Goal: Book appointment/travel/reservation

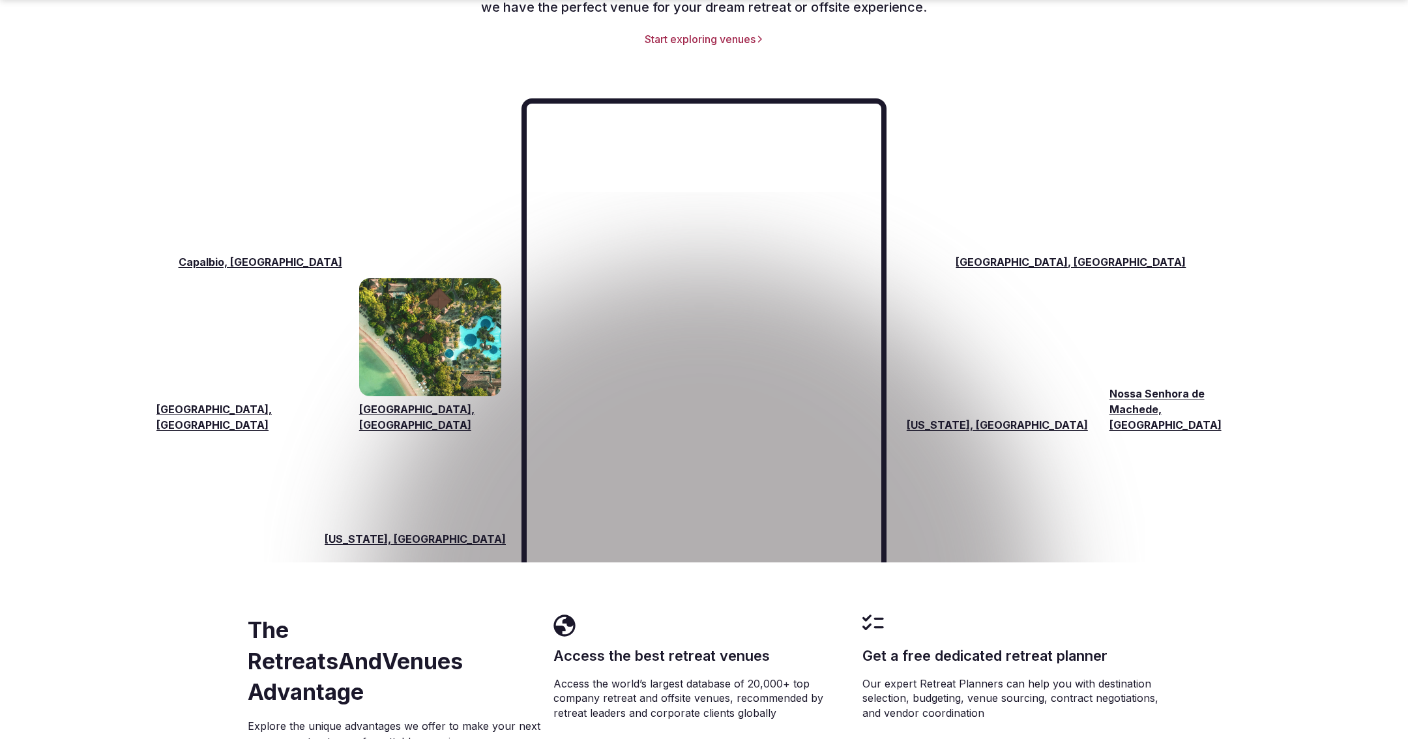
scroll to position [1978, 0]
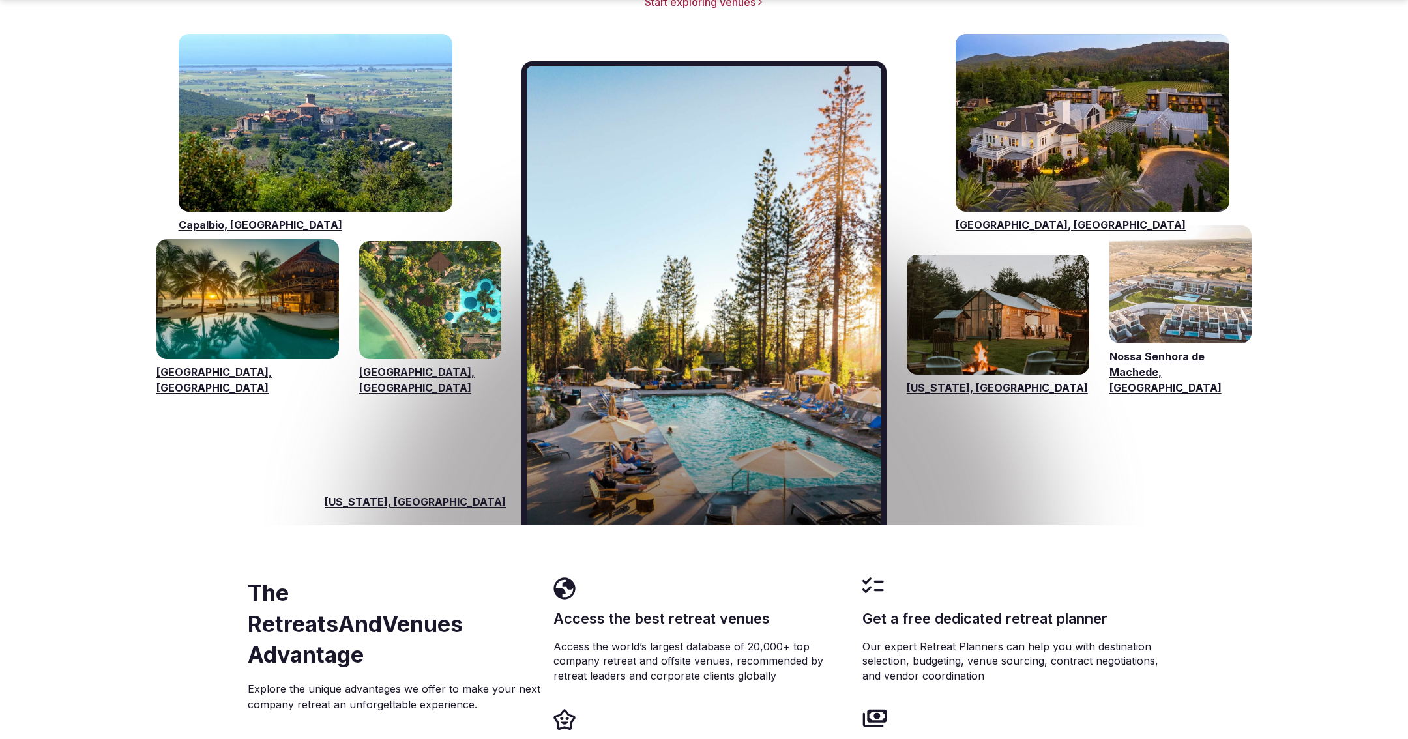
click at [634, 389] on img "Visit venues for California, USA" at bounding box center [704, 295] width 355 height 459
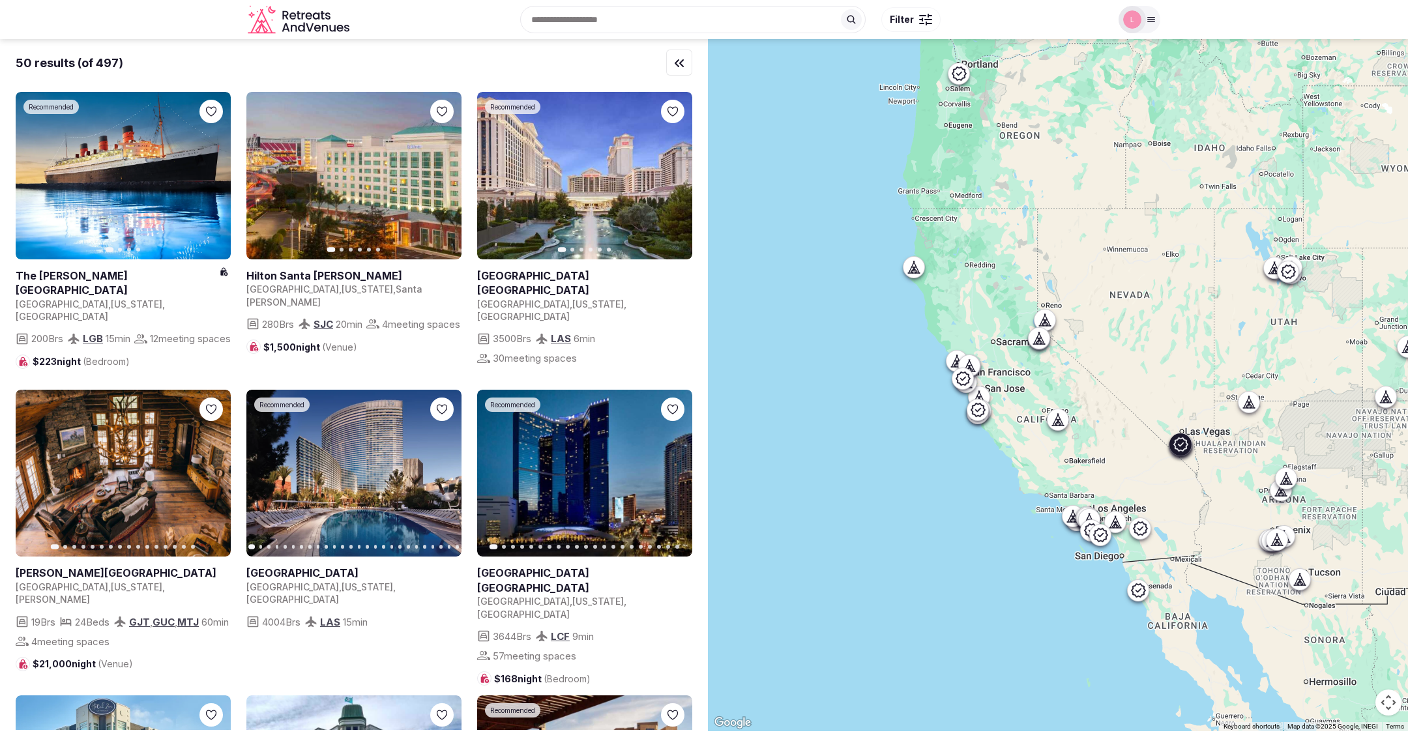
click at [556, 170] on link at bounding box center [584, 176] width 215 height 168
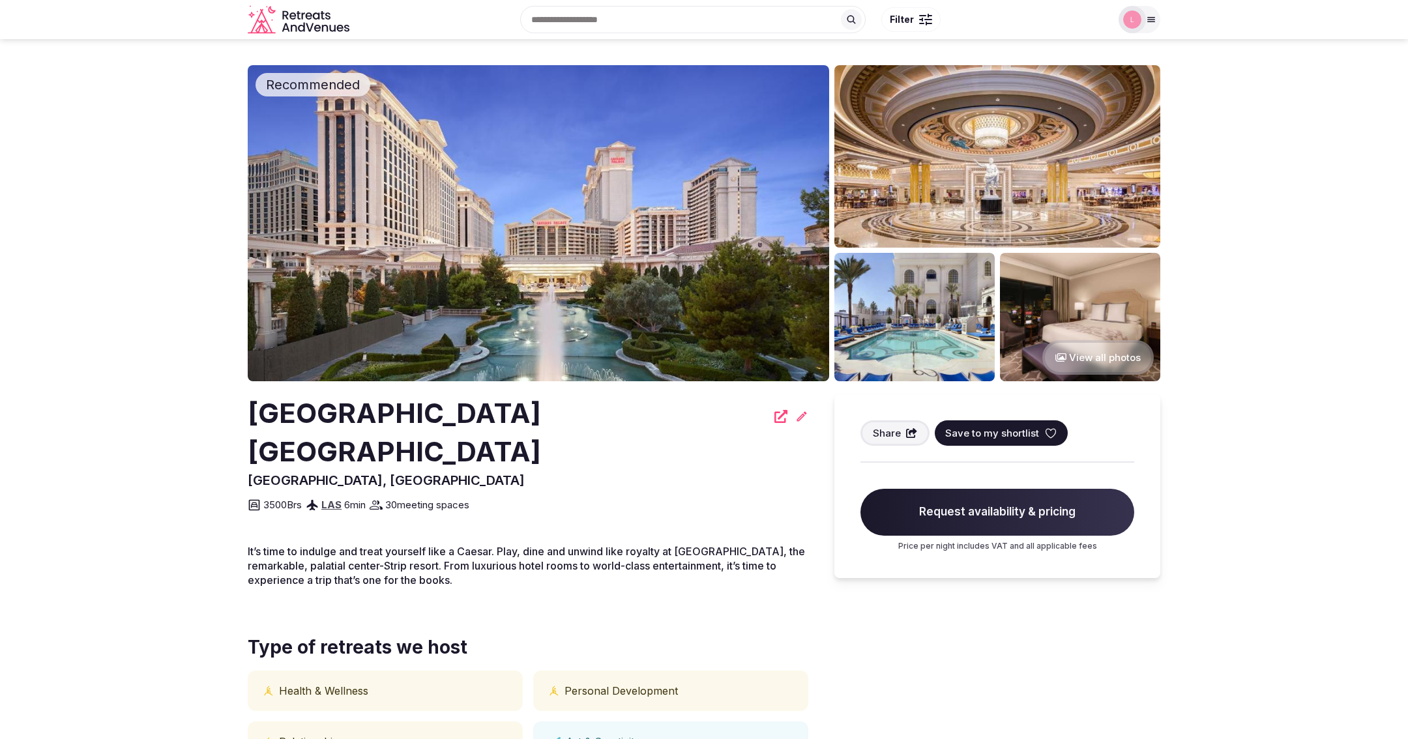
click at [971, 429] on span "Save to my shortlist" at bounding box center [992, 433] width 94 height 14
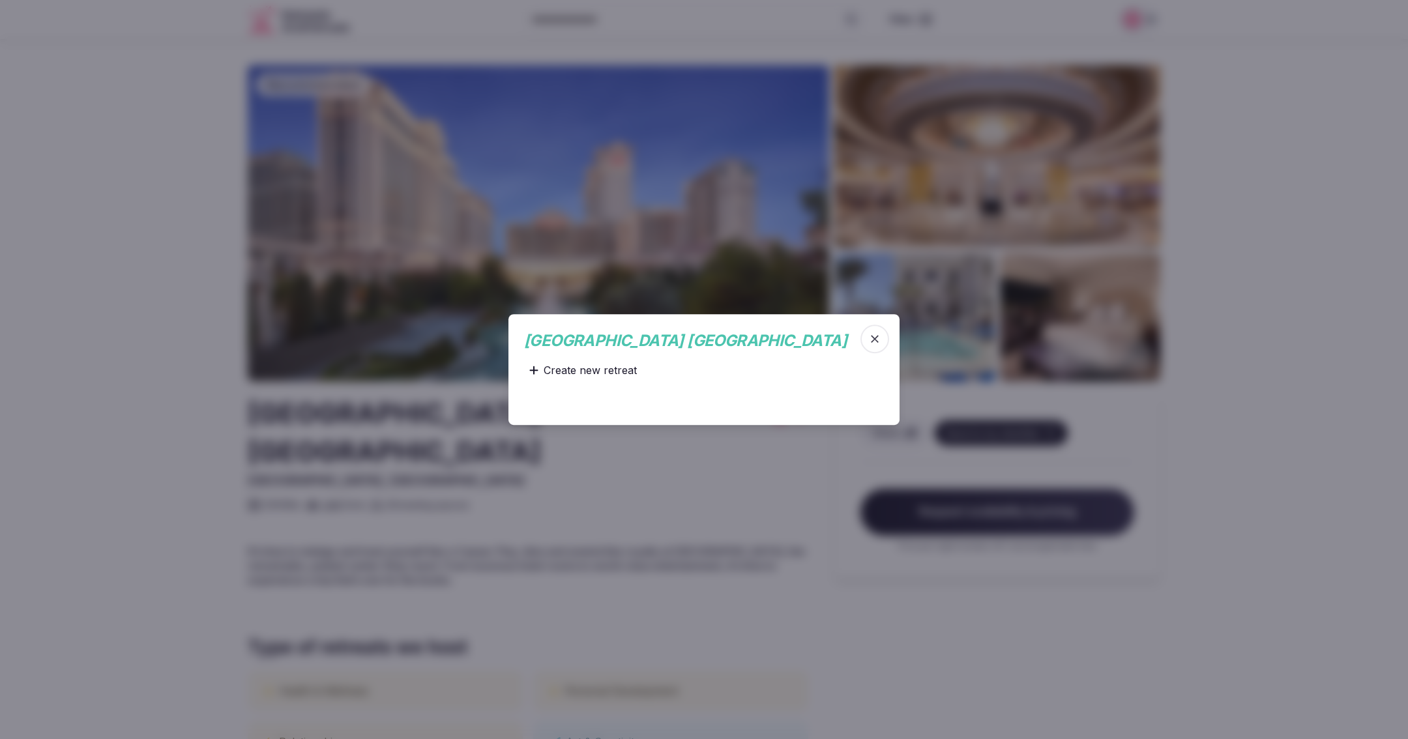
click at [872, 340] on icon "button" at bounding box center [874, 338] width 13 height 13
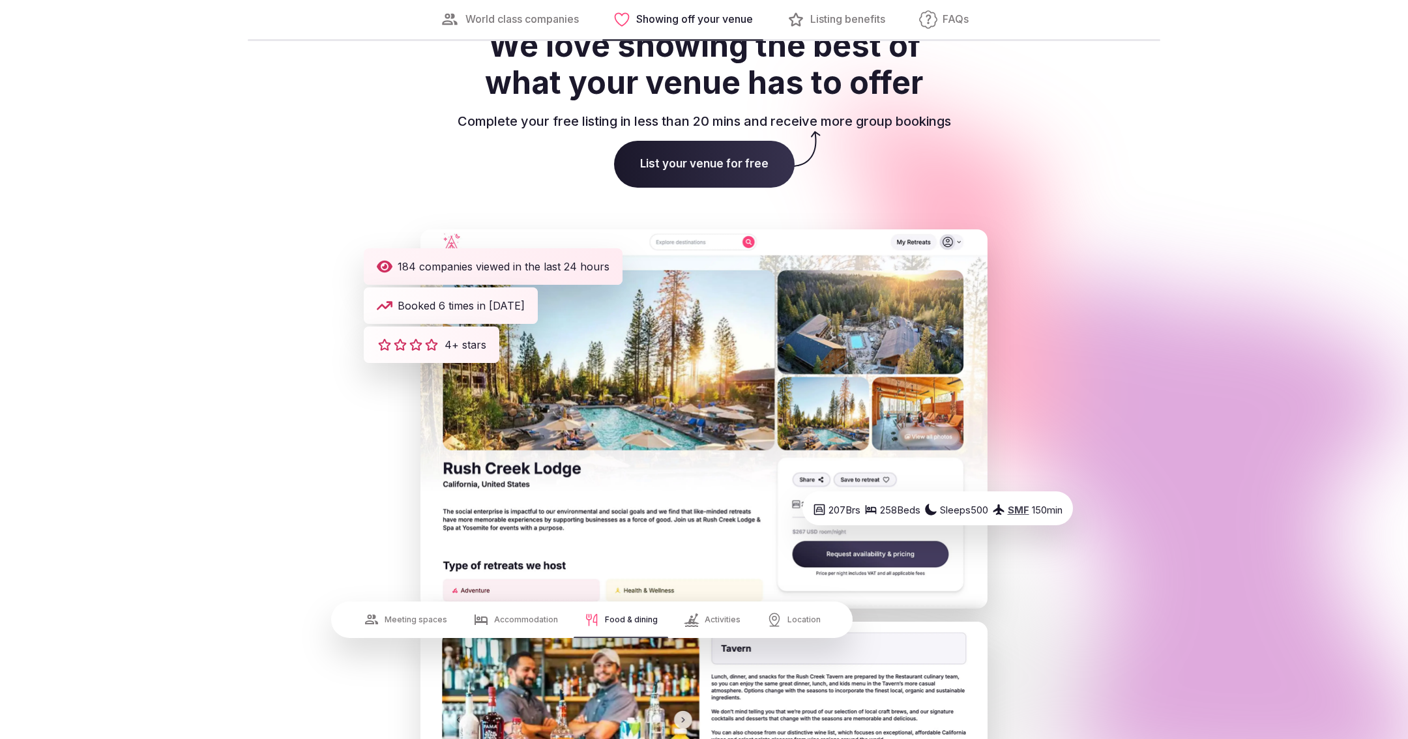
scroll to position [1813, 0]
